Goal: Check status: Check status

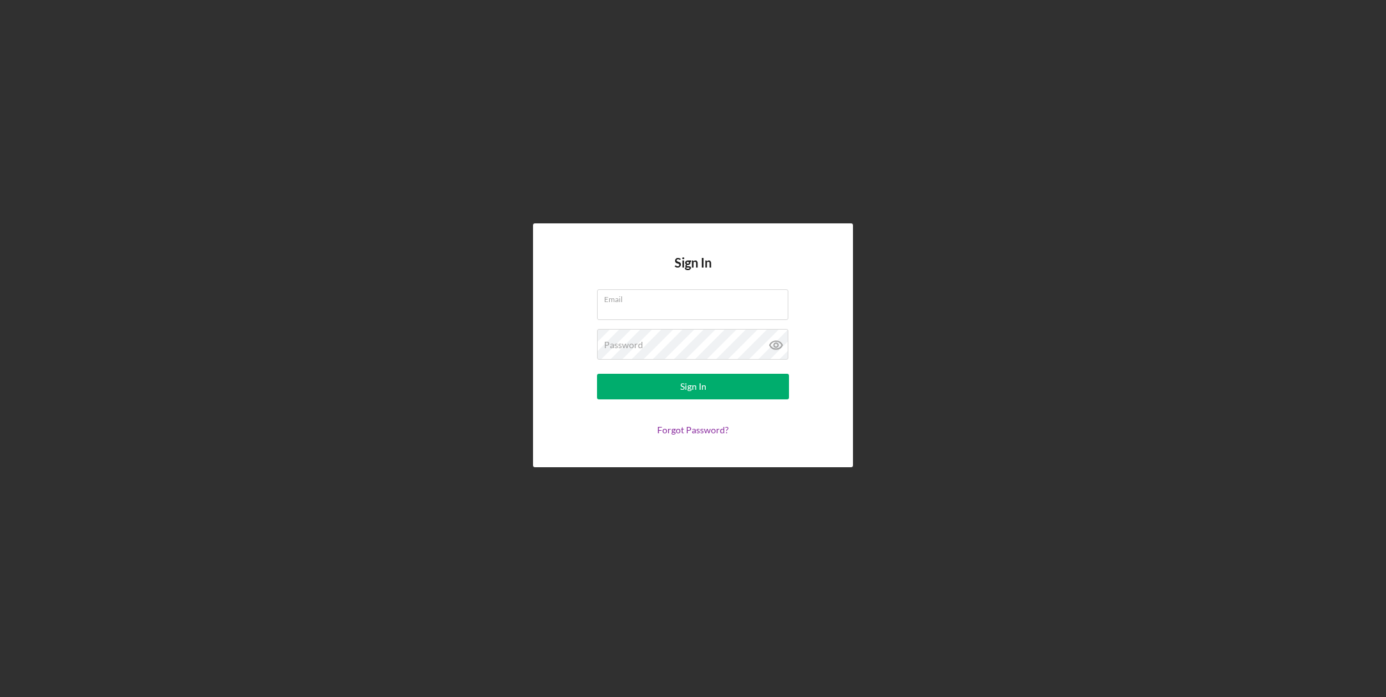
type input "[EMAIL_ADDRESS][DOMAIN_NAME]"
click at [679, 391] on button "Sign In" at bounding box center [693, 387] width 192 height 26
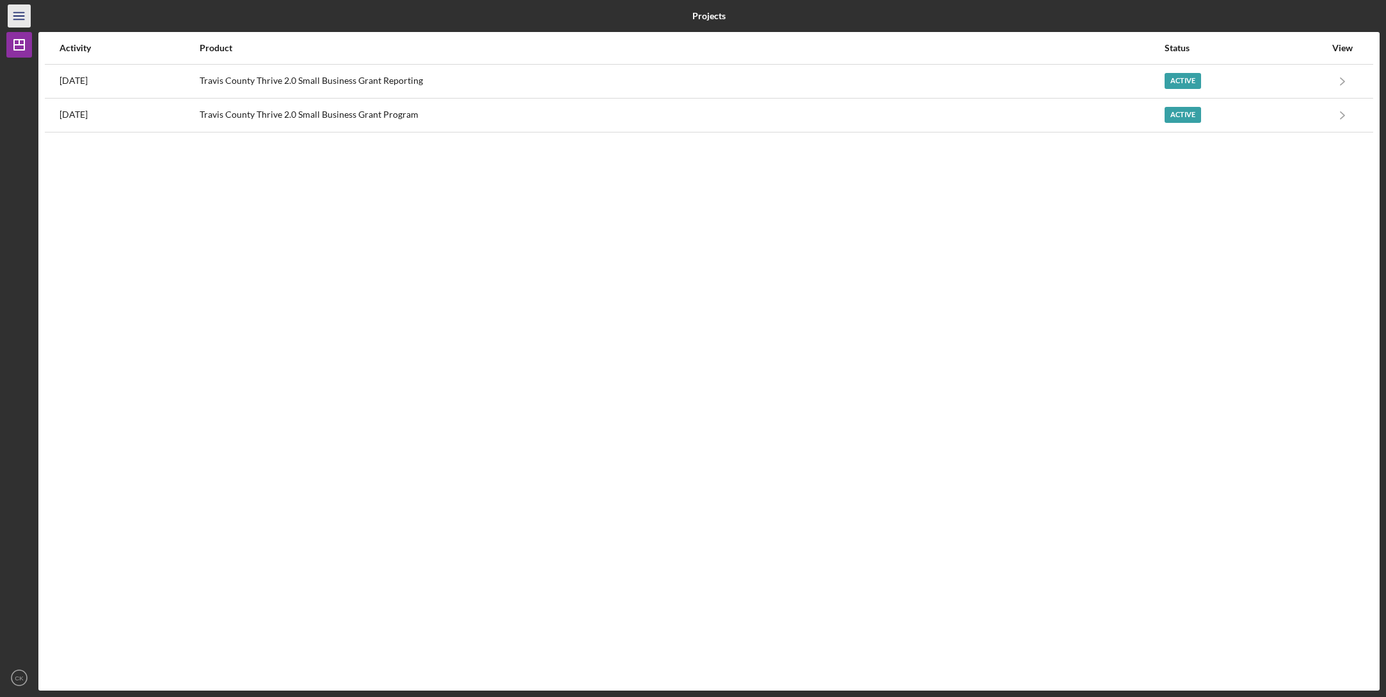
click at [15, 21] on icon "Icon/Menu" at bounding box center [19, 16] width 29 height 29
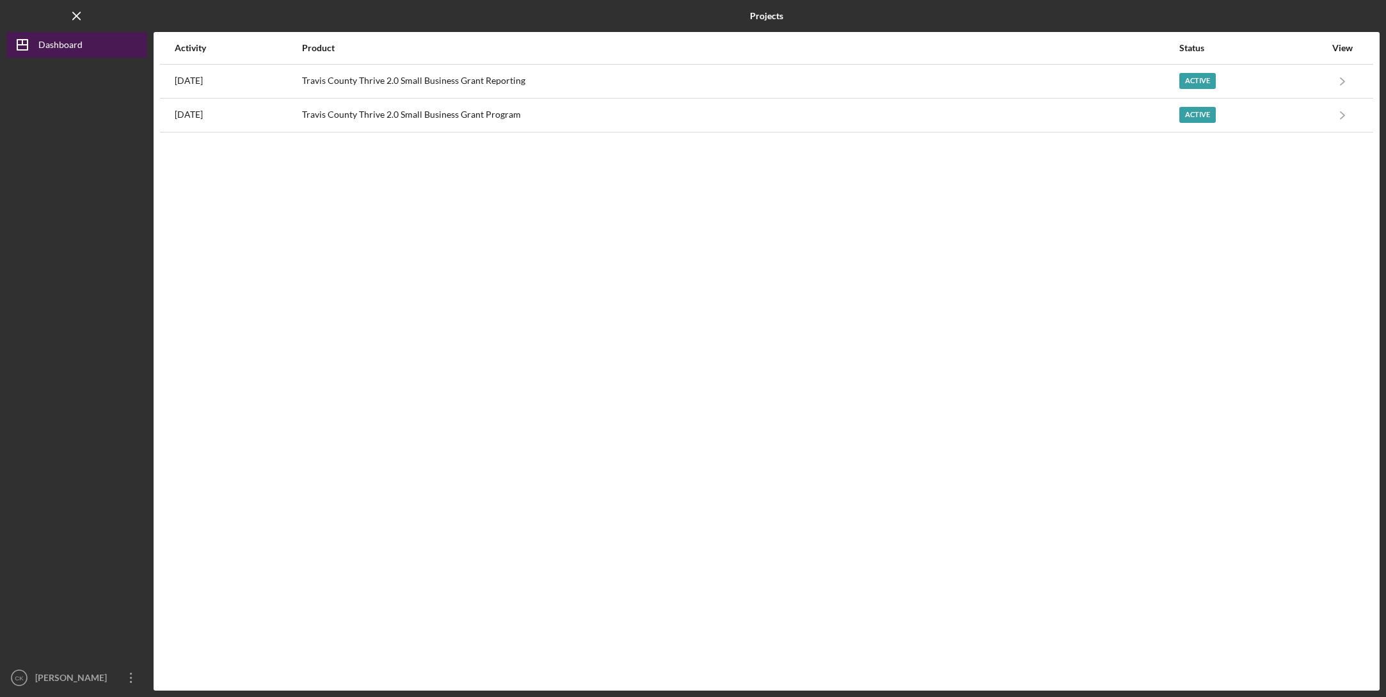
click at [33, 42] on icon "Icon/Dashboard" at bounding box center [22, 45] width 32 height 32
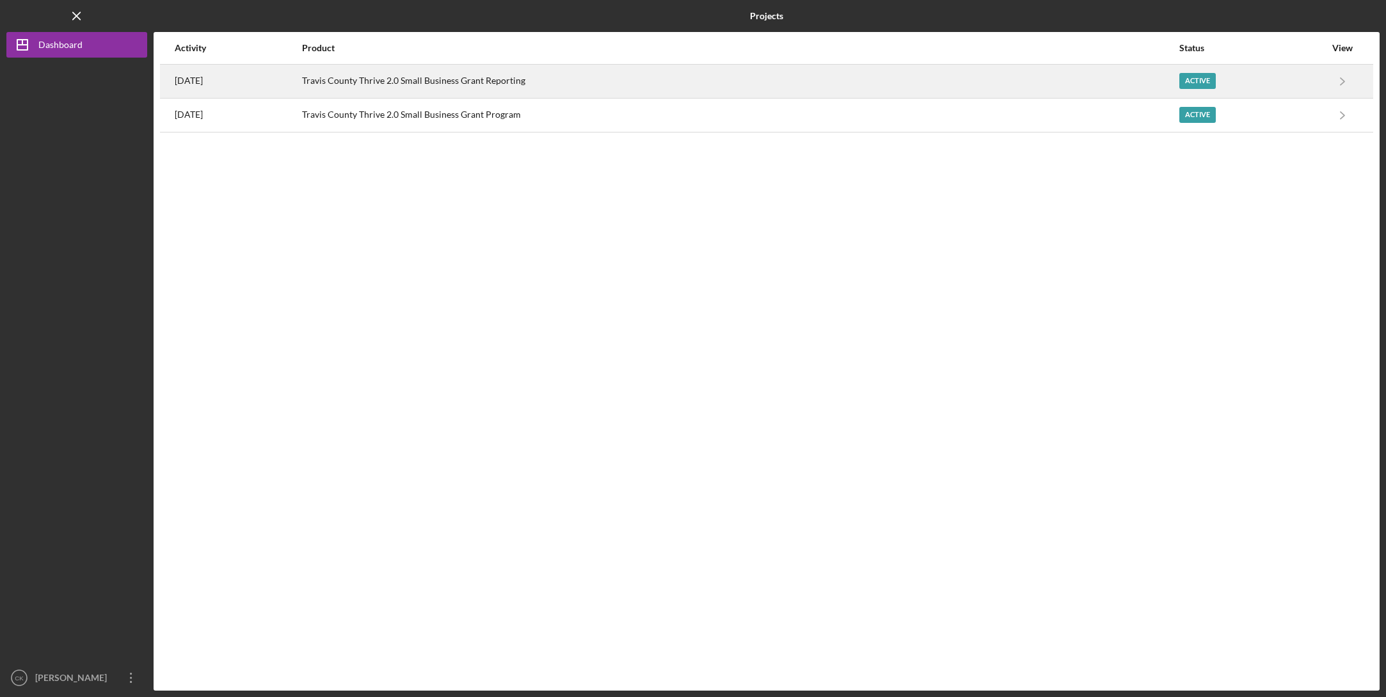
click at [280, 77] on div "[DATE]" at bounding box center [238, 81] width 126 height 32
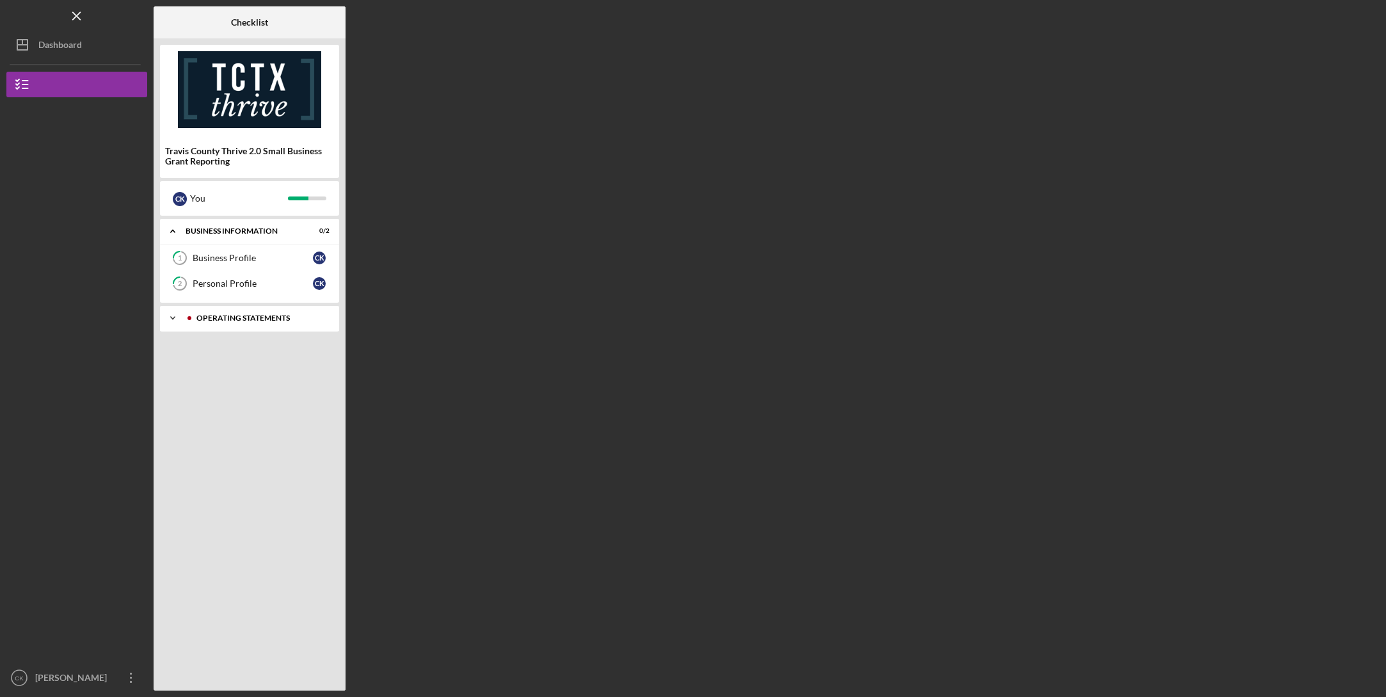
click at [237, 320] on div "Operating Statements" at bounding box center [259, 318] width 127 height 8
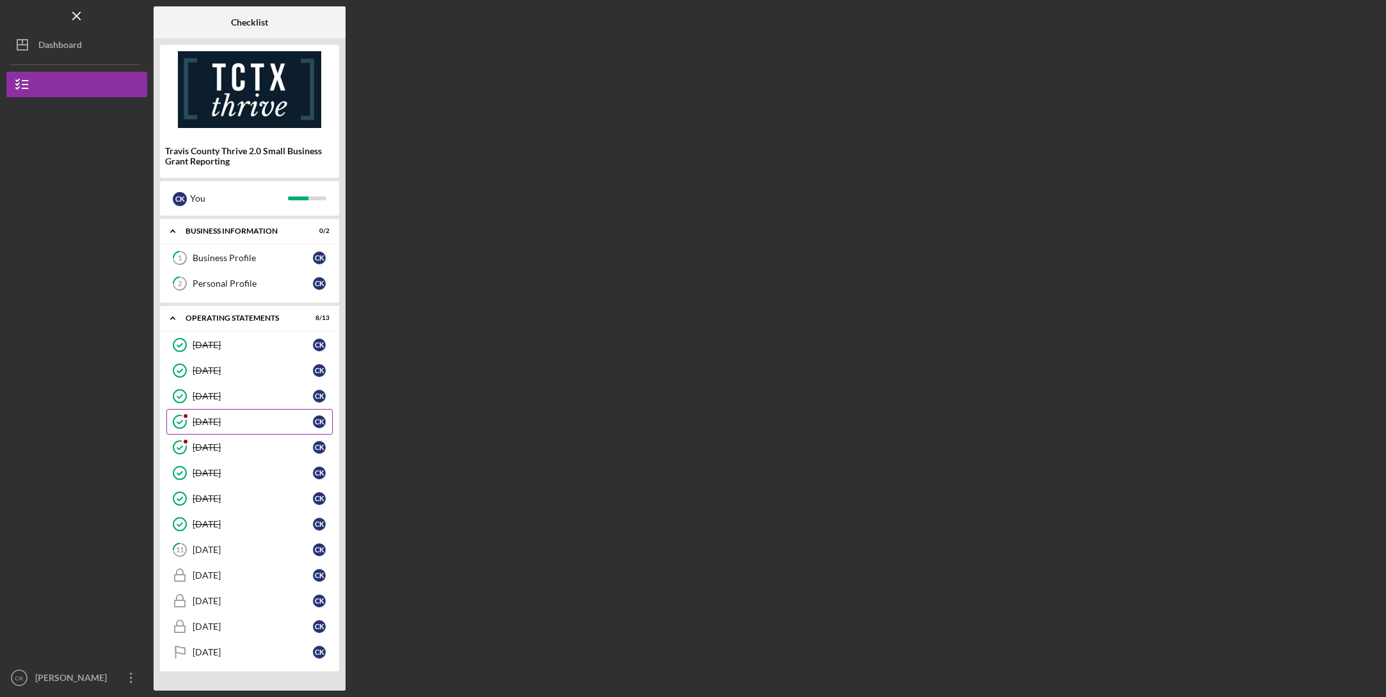
click at [215, 417] on div "[DATE]" at bounding box center [253, 421] width 120 height 10
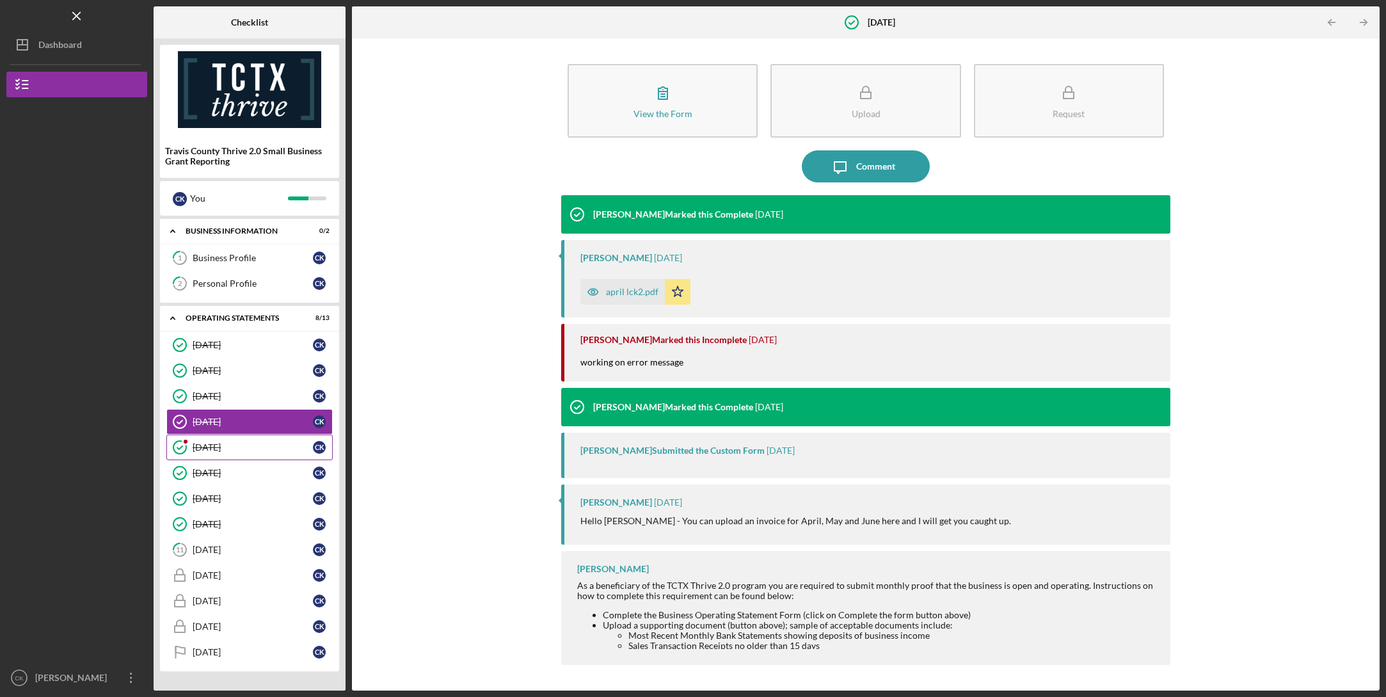
click at [213, 449] on div "[DATE]" at bounding box center [253, 447] width 120 height 10
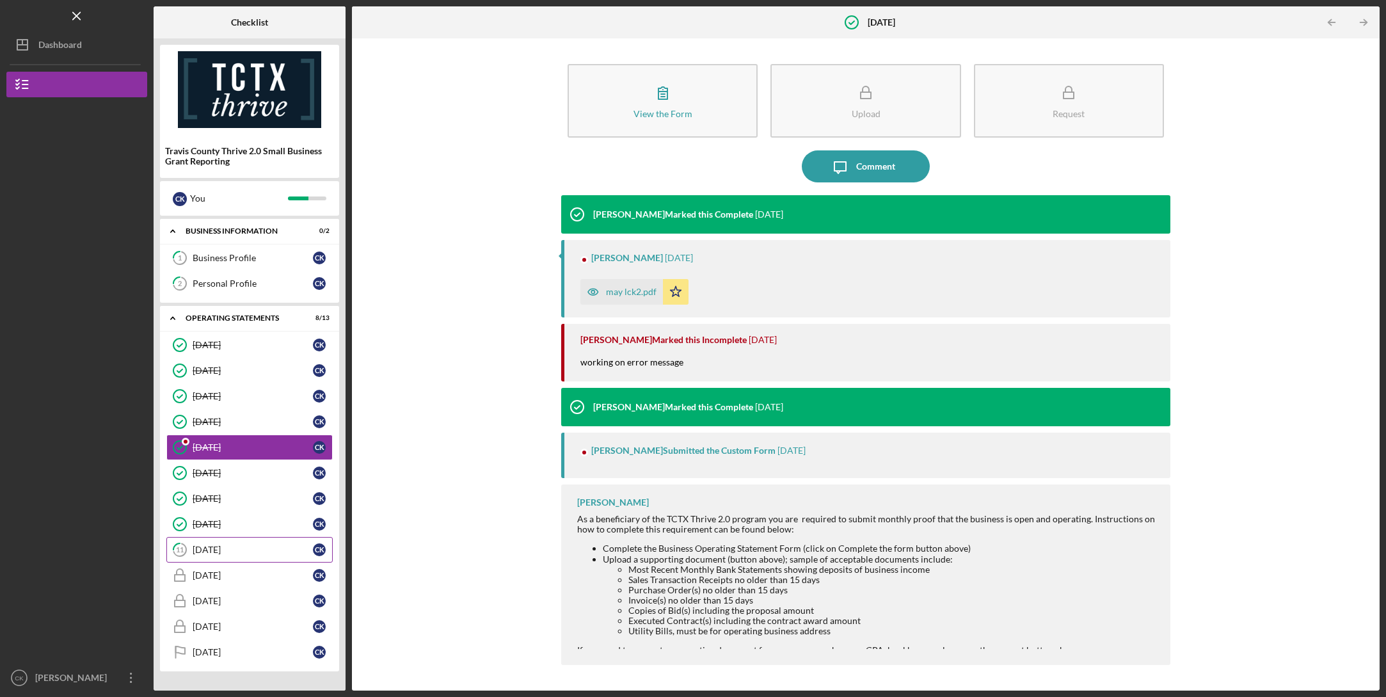
click at [217, 549] on div "[DATE]" at bounding box center [253, 549] width 120 height 10
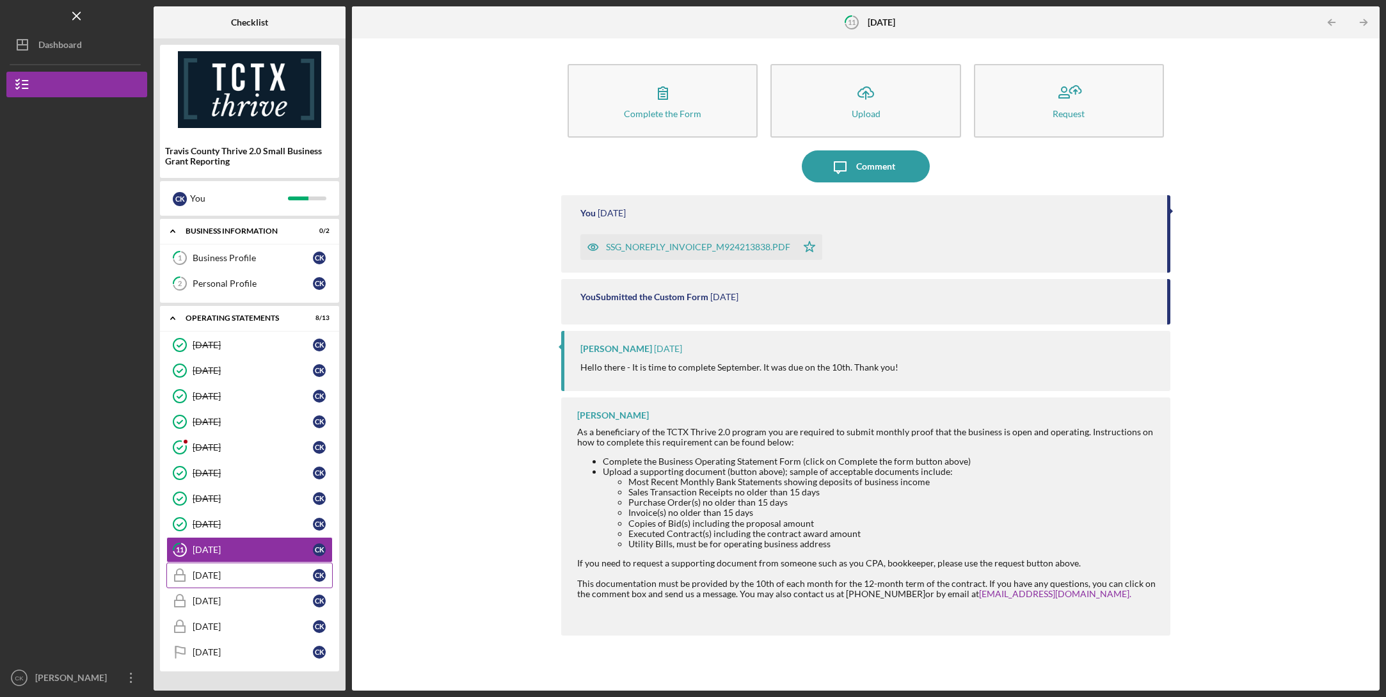
click at [246, 569] on link "[DATE] [DATE] C K" at bounding box center [249, 575] width 166 height 26
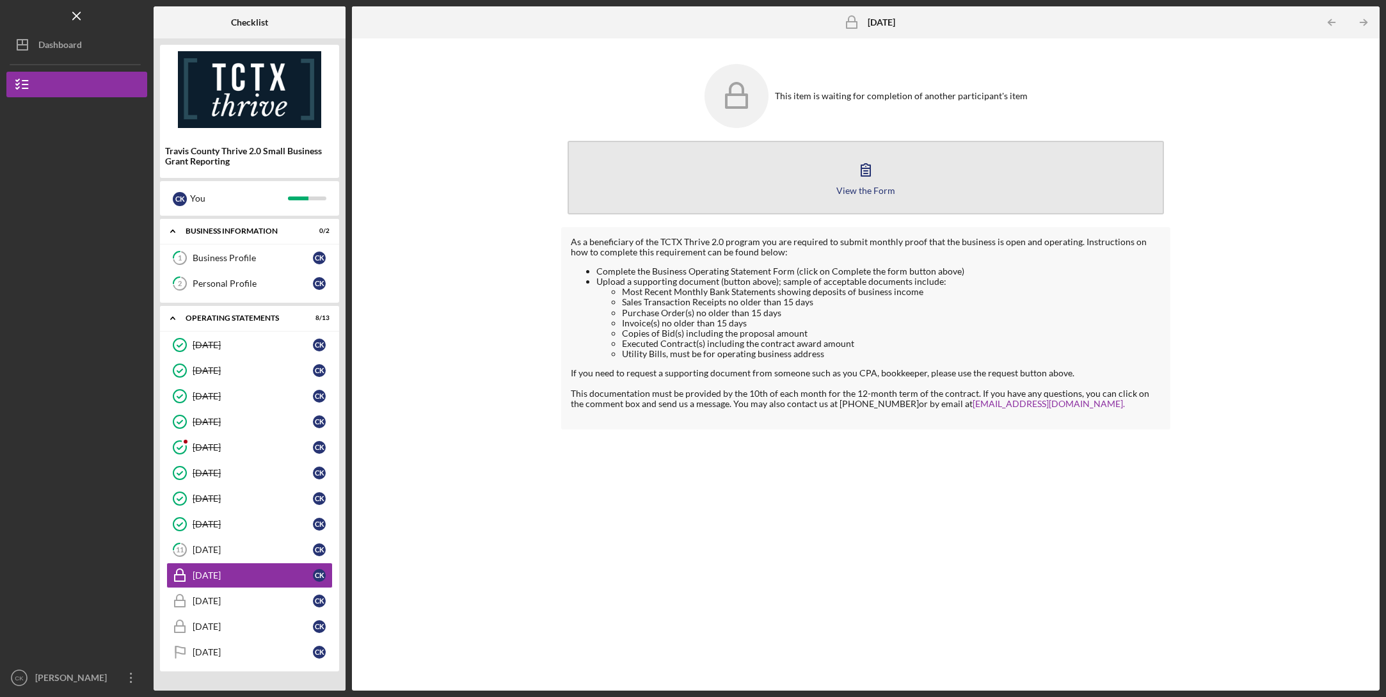
click at [846, 184] on button "View the Form Form" at bounding box center [865, 178] width 596 height 74
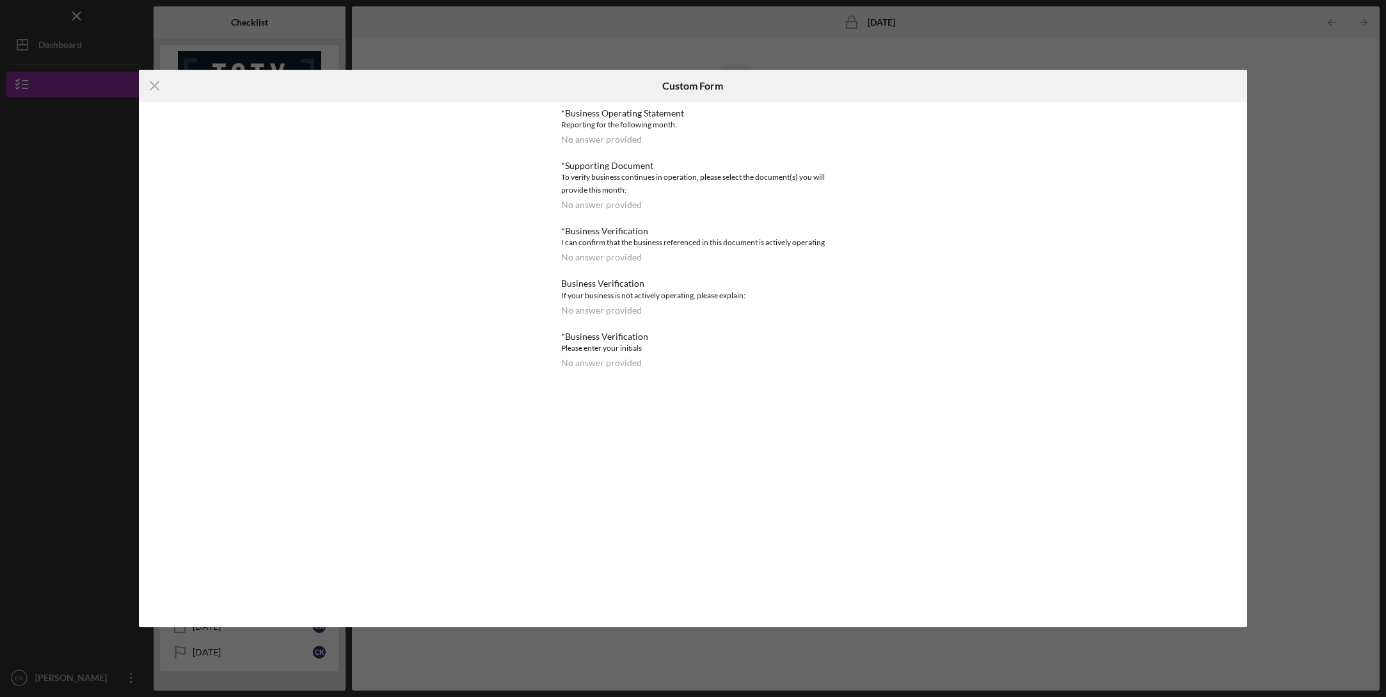
click at [688, 42] on div "Icon/Menu Close Custom Form *Business Operating Statement Reporting for the fol…" at bounding box center [693, 348] width 1386 height 697
click at [1336, 25] on div "Icon/Menu Close Custom Form *Business Operating Statement Reporting for the fol…" at bounding box center [693, 348] width 1386 height 697
click at [517, 434] on div "Icon/Menu Close Custom Form *Business Operating Statement Reporting for the fol…" at bounding box center [693, 348] width 1109 height 557
click at [146, 88] on icon "Icon/Menu Close" at bounding box center [155, 86] width 32 height 32
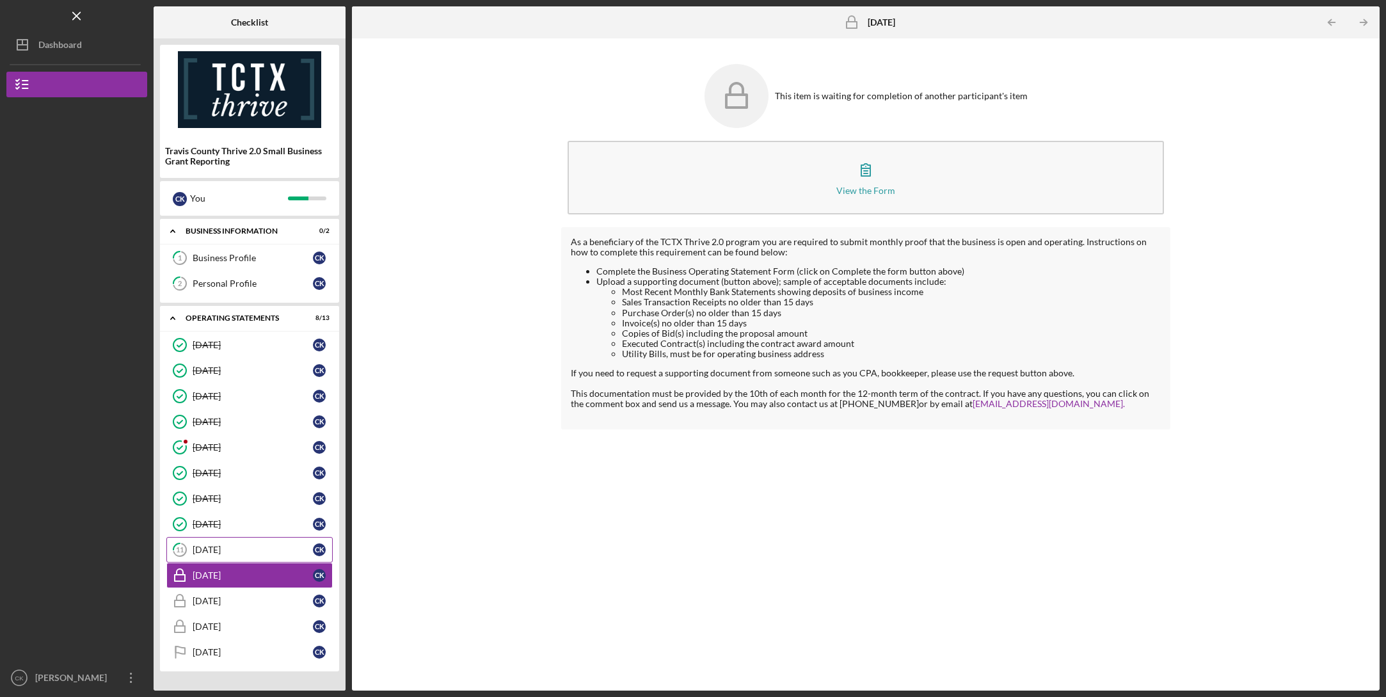
click at [231, 558] on link "[DATE] C K" at bounding box center [249, 550] width 166 height 26
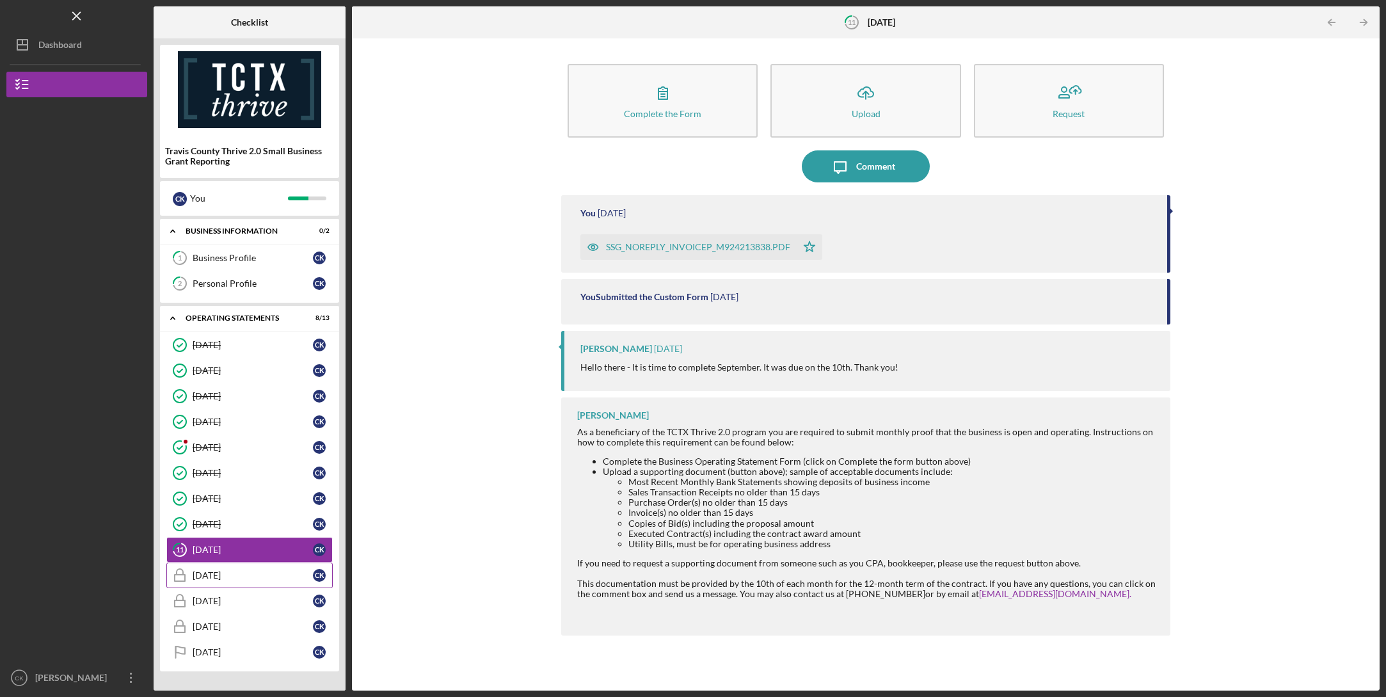
click at [249, 571] on div "[DATE]" at bounding box center [253, 575] width 120 height 10
